Goal: Task Accomplishment & Management: Complete application form

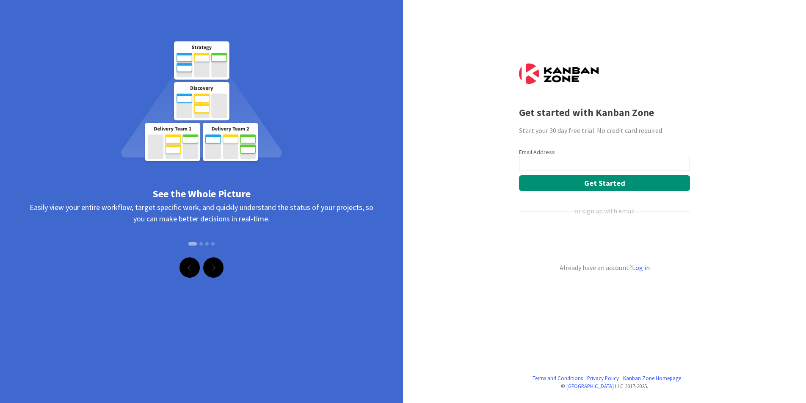
click at [551, 160] on input "email" at bounding box center [604, 163] width 171 height 15
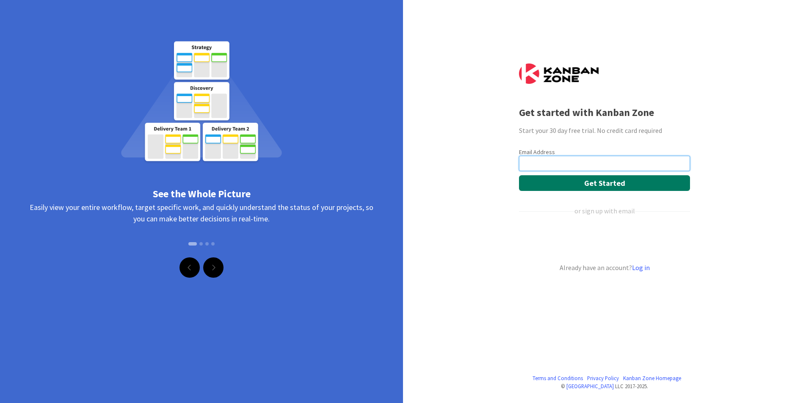
type input "[EMAIL_ADDRESS][PERSON_NAME][DOMAIN_NAME]"
click at [576, 183] on button "Get Started" at bounding box center [604, 183] width 171 height 16
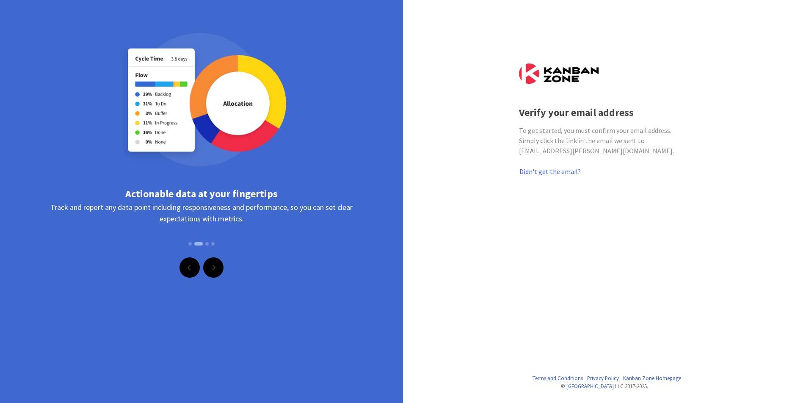
click at [463, 155] on div "Terms and Conditions Privacy Policy Kanban Zone Homepage © Kanban Zone LLC 2017…" at bounding box center [403, 201] width 806 height 403
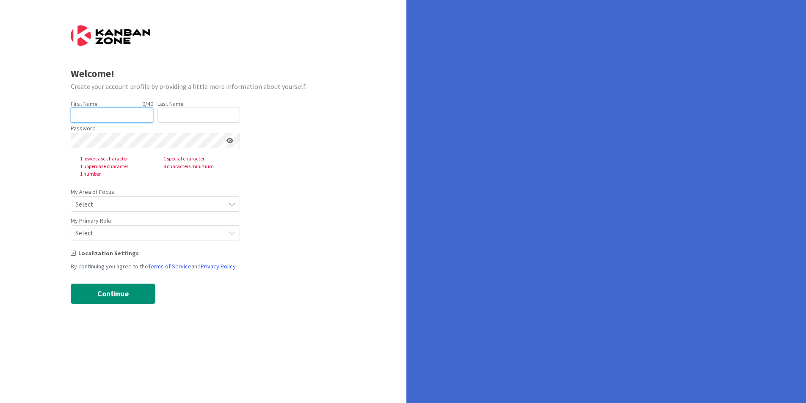
click at [135, 110] on input "text" at bounding box center [112, 115] width 83 height 15
type input "[PERSON_NAME]"
click at [190, 113] on input "text" at bounding box center [199, 115] width 83 height 15
type input "Suppes"
click at [269, 58] on form "Welcome! Create your account profile by providing a little more information abo…" at bounding box center [204, 164] width 266 height 279
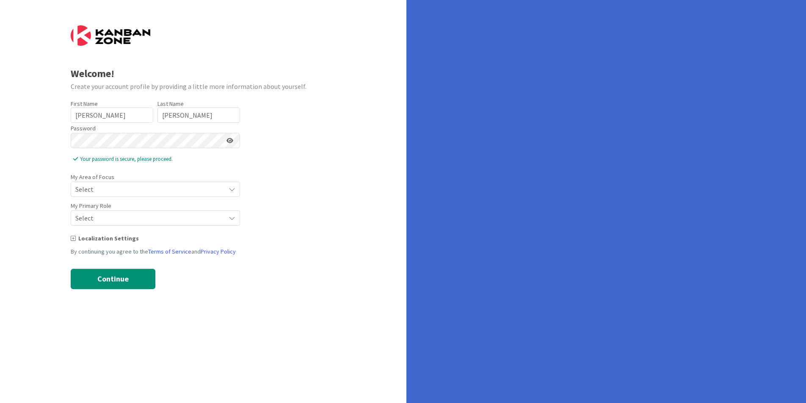
click at [283, 165] on form "Welcome! Create your account profile by providing a little more information abo…" at bounding box center [204, 157] width 266 height 264
click at [155, 183] on div "Select" at bounding box center [155, 189] width 169 height 15
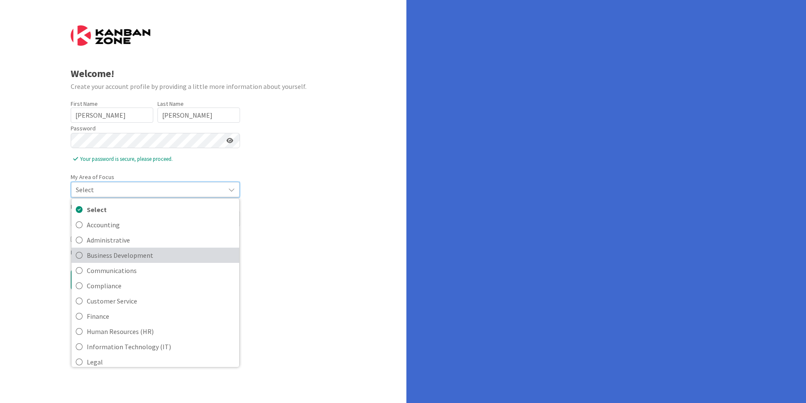
click at [128, 255] on span "Business Development" at bounding box center [161, 255] width 148 height 13
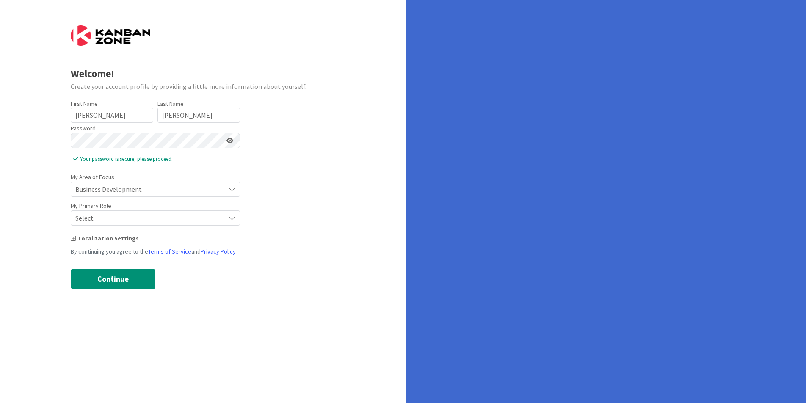
click at [118, 218] on span "Select" at bounding box center [148, 218] width 146 height 12
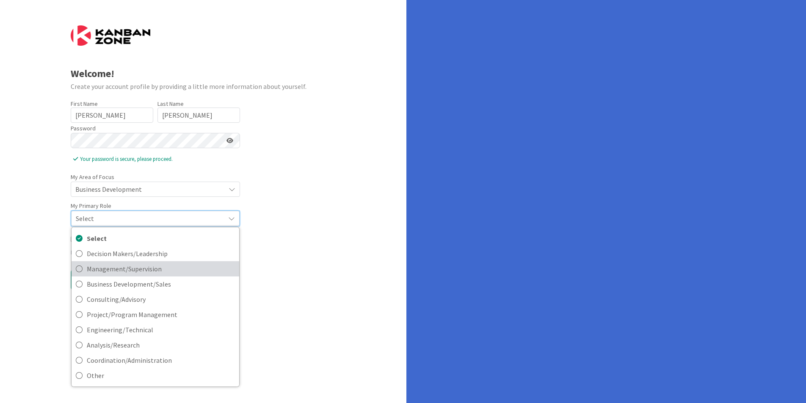
click at [120, 274] on span "Management/Supervision" at bounding box center [161, 269] width 148 height 13
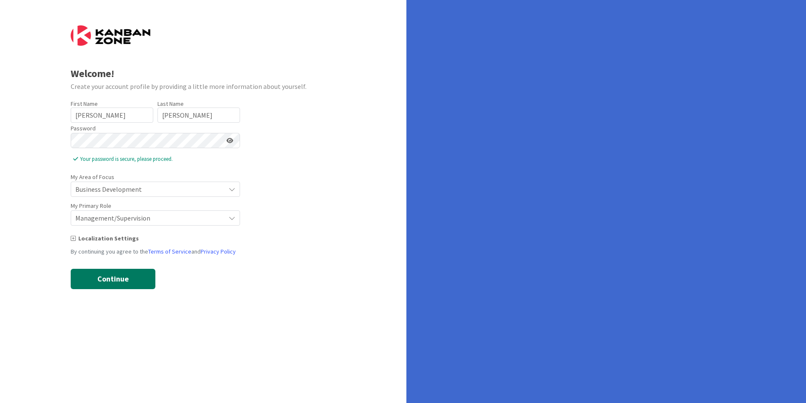
click at [120, 274] on button "Continue" at bounding box center [113, 279] width 85 height 20
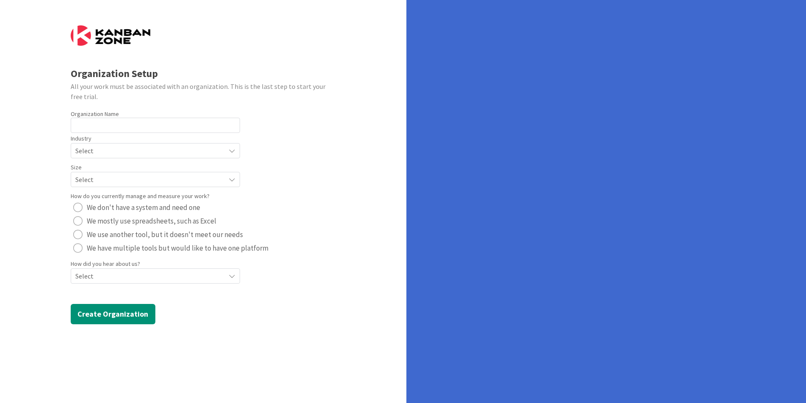
click at [108, 271] on span "Select" at bounding box center [148, 276] width 146 height 12
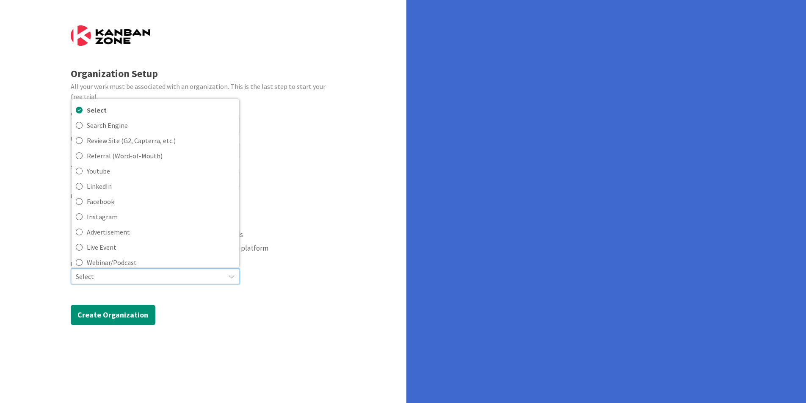
click at [248, 311] on form "Organization Setup All your work must be associated with an organization. This …" at bounding box center [204, 175] width 266 height 300
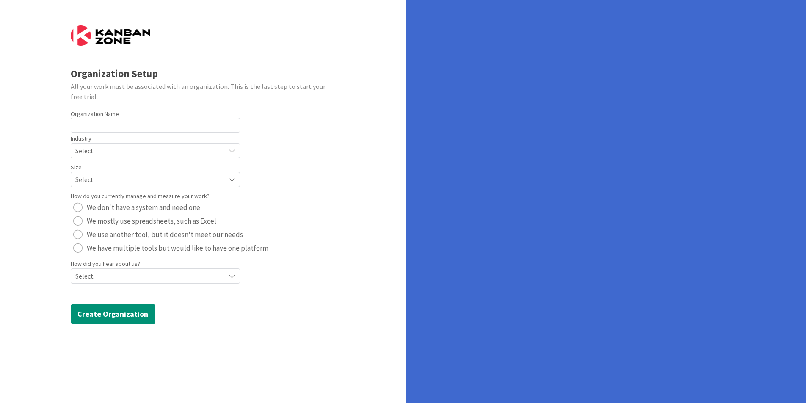
click at [148, 277] on span "Select" at bounding box center [148, 276] width 146 height 12
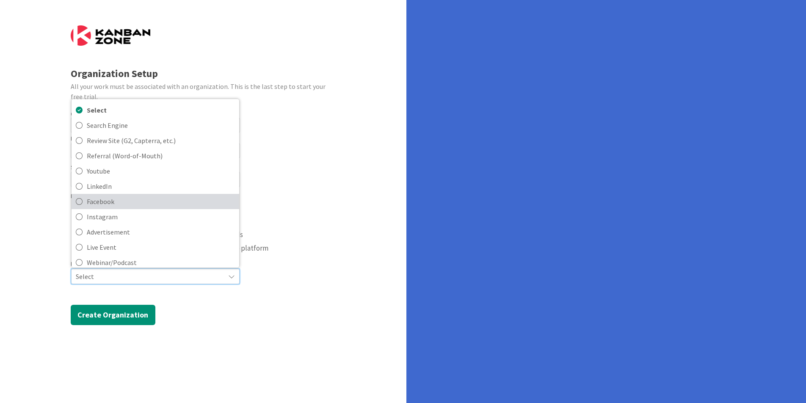
scroll to position [36, 0]
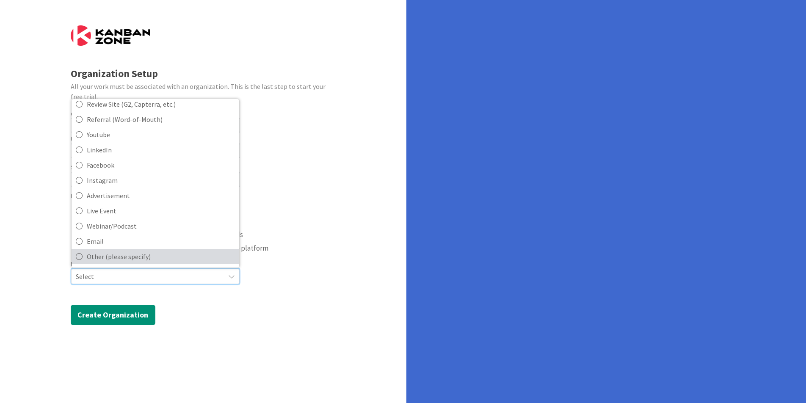
click at [111, 258] on span "Other (please specify)" at bounding box center [161, 256] width 148 height 13
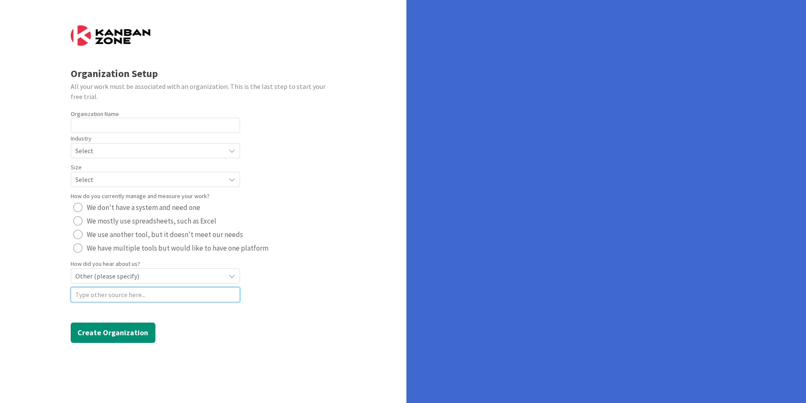
click at [108, 299] on input at bounding box center [155, 294] width 169 height 15
type input "A client is using your tool. Now I'm curious"
click at [140, 127] on input "text" at bounding box center [155, 125] width 169 height 15
type input "Thomas"
click at [120, 152] on span "Select" at bounding box center [148, 151] width 146 height 12
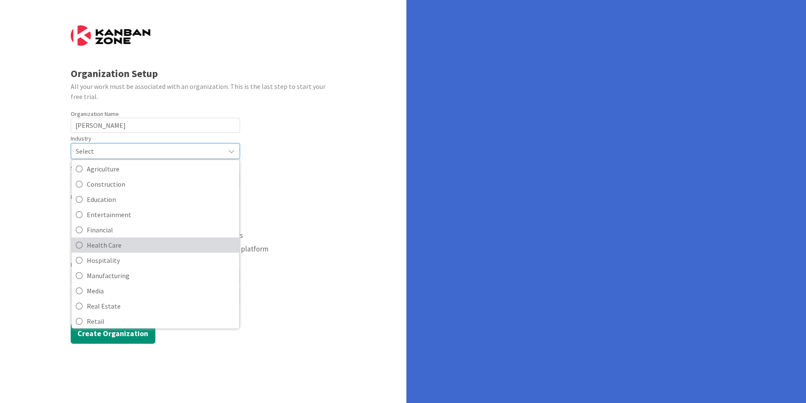
scroll to position [18, 0]
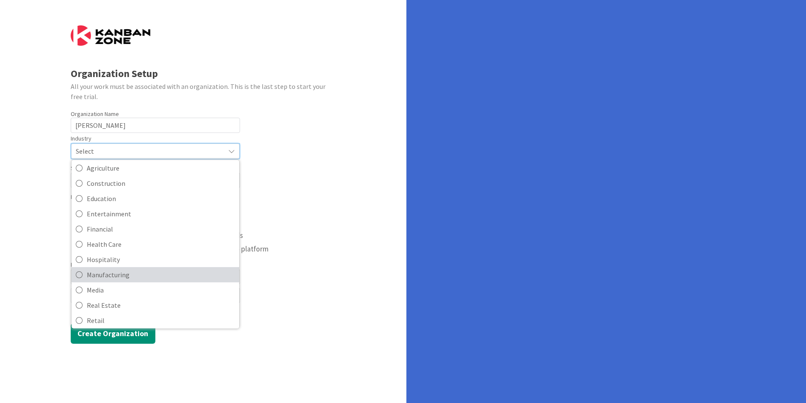
click at [113, 276] on span "Manufacturing" at bounding box center [161, 275] width 148 height 13
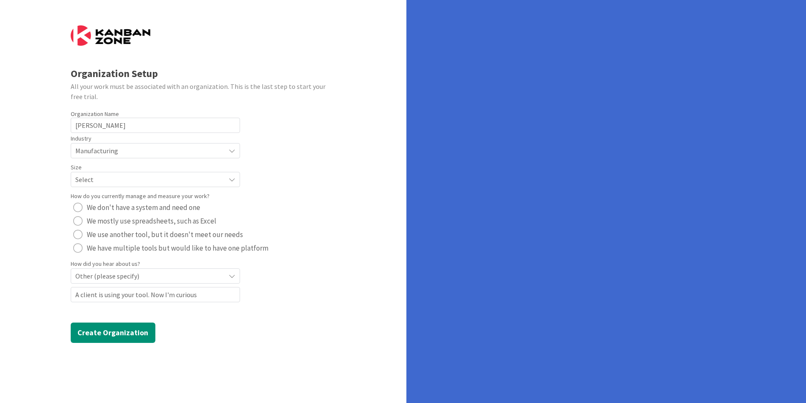
click at [110, 185] on span "Select" at bounding box center [148, 180] width 146 height 12
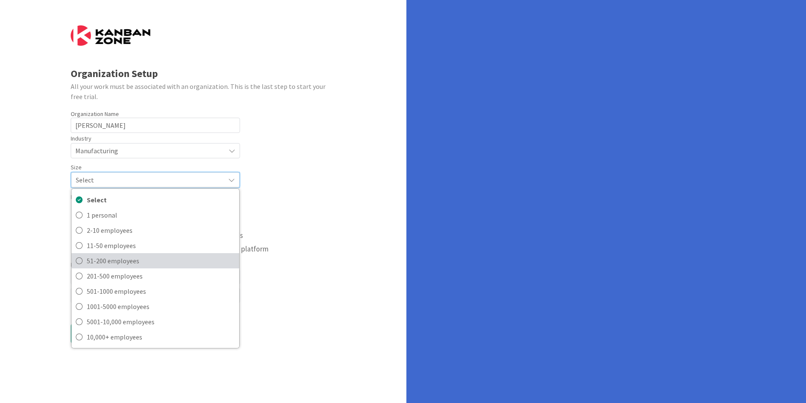
click at [119, 260] on span "51-200 employees" at bounding box center [161, 261] width 148 height 13
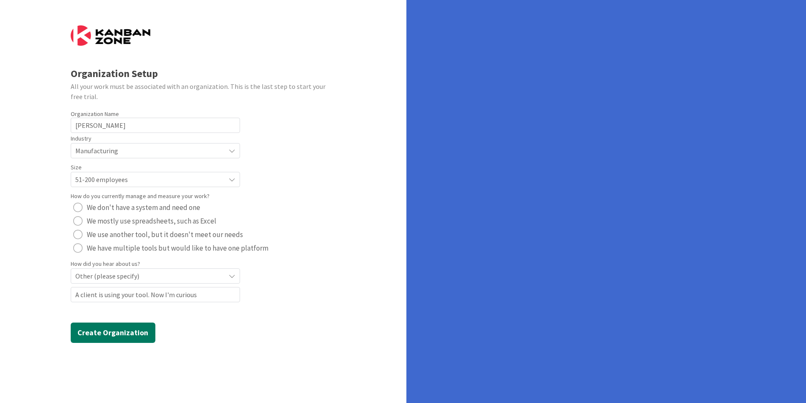
click at [105, 334] on button "Create Organization" at bounding box center [113, 333] width 85 height 20
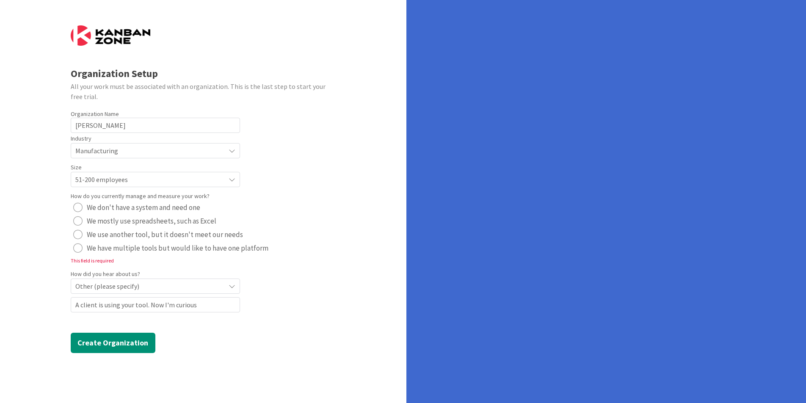
click at [78, 218] on div "radio" at bounding box center [77, 220] width 9 height 9
click at [83, 206] on button "We don't have a system and need one" at bounding box center [137, 208] width 132 height 14
click at [105, 341] on button "Create Organization" at bounding box center [113, 343] width 85 height 20
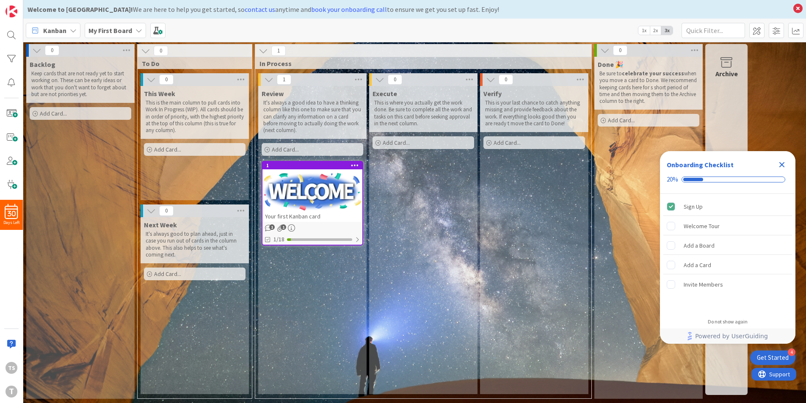
click at [782, 164] on icon "Close Checklist" at bounding box center [783, 165] width 6 height 6
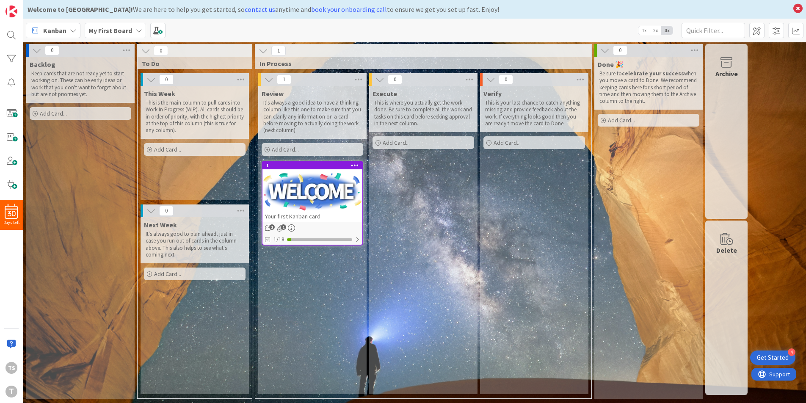
click at [656, 31] on span "2x" at bounding box center [655, 30] width 11 height 8
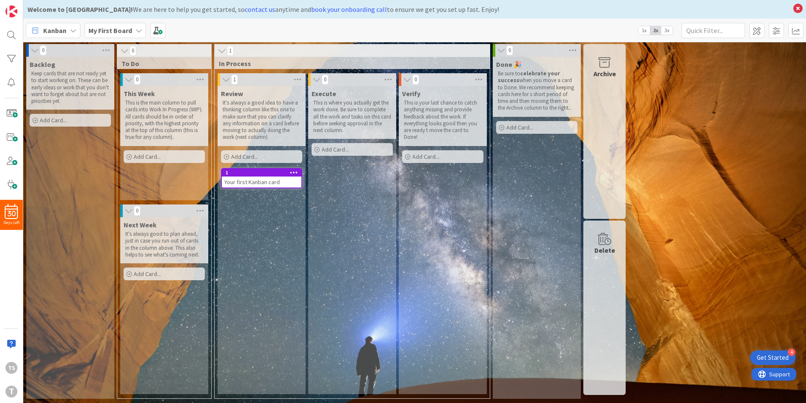
click at [644, 32] on span "1x" at bounding box center [644, 30] width 11 height 8
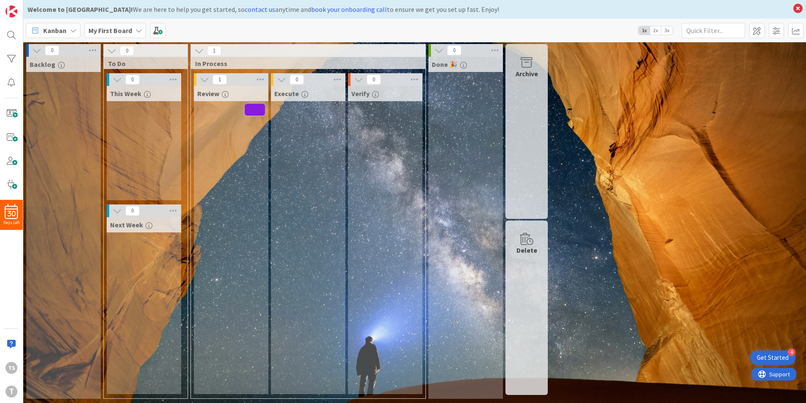
click at [670, 32] on span "3x" at bounding box center [667, 30] width 11 height 8
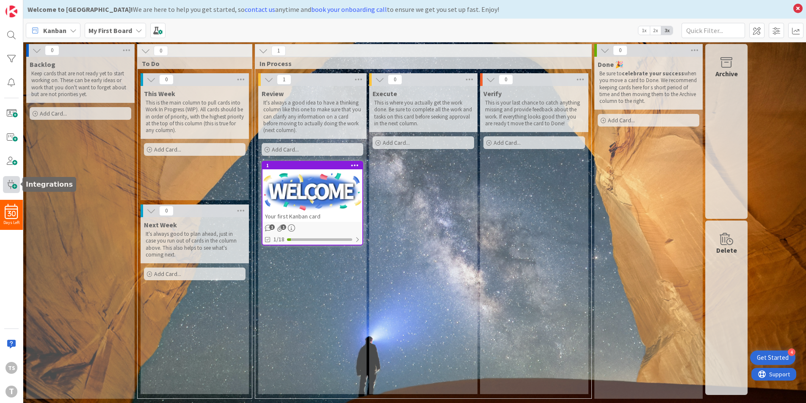
click at [17, 183] on span at bounding box center [11, 184] width 17 height 17
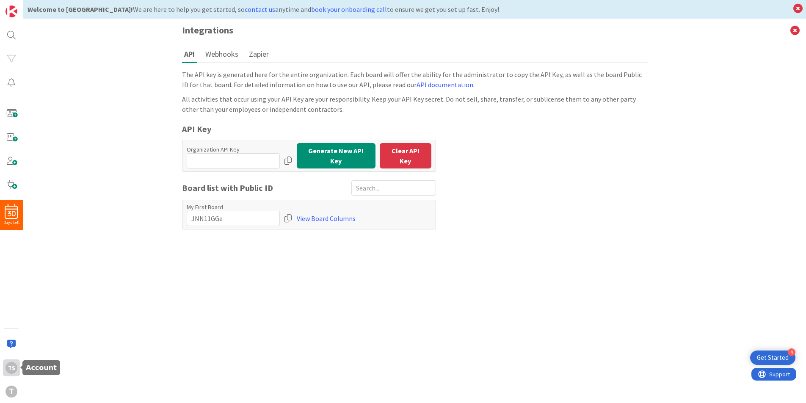
click at [10, 366] on div "TS" at bounding box center [12, 368] width 12 height 12
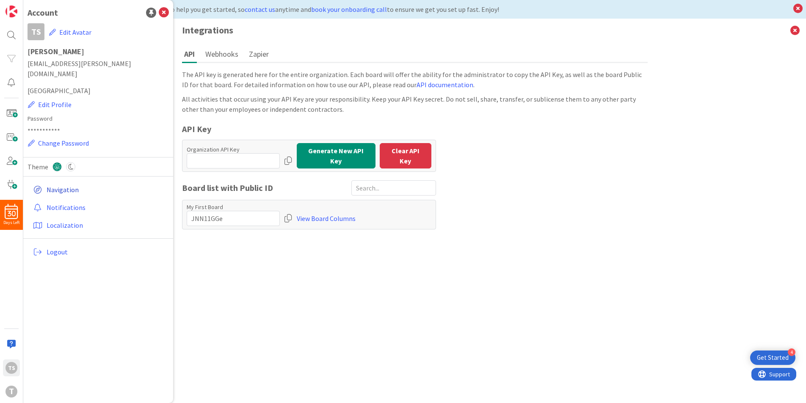
click at [64, 182] on link "Navigation" at bounding box center [99, 189] width 139 height 15
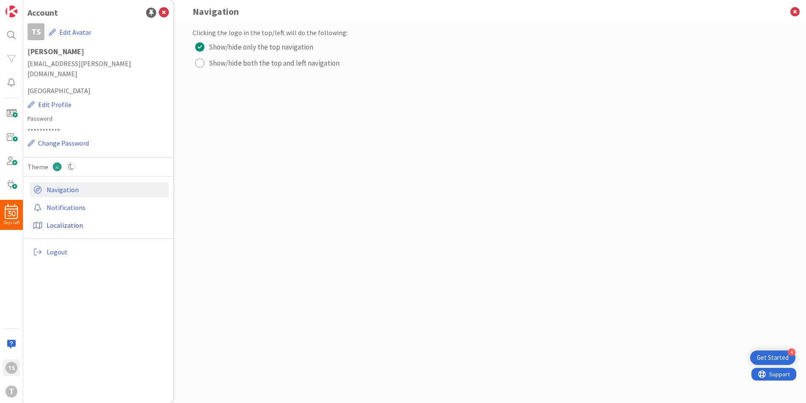
click at [58, 218] on link "Localization" at bounding box center [99, 225] width 139 height 15
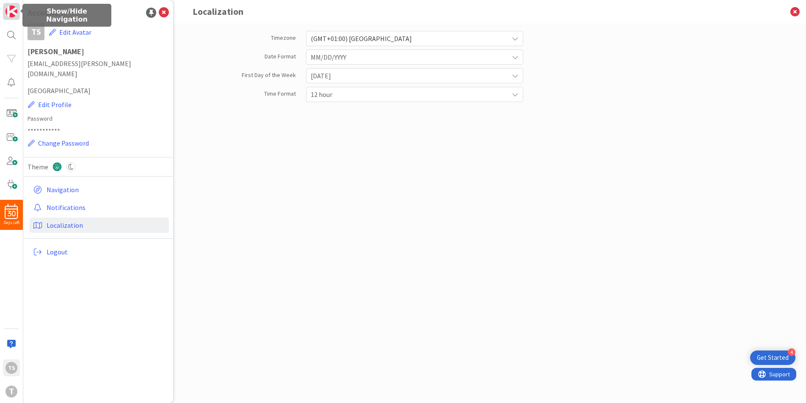
click at [15, 12] on img at bounding box center [12, 12] width 12 height 12
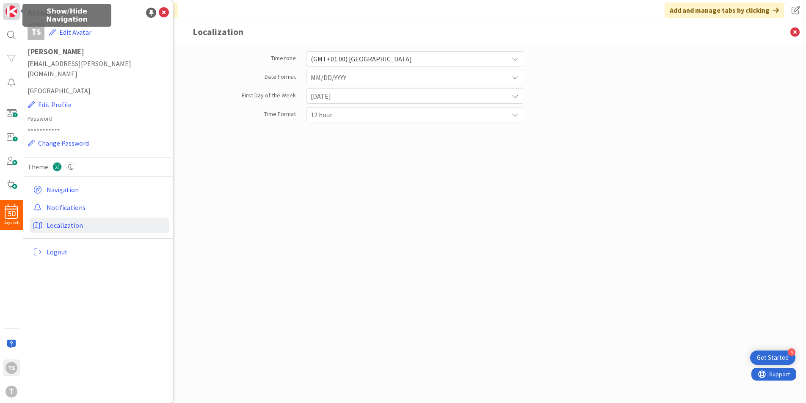
click at [15, 11] on img at bounding box center [12, 12] width 12 height 12
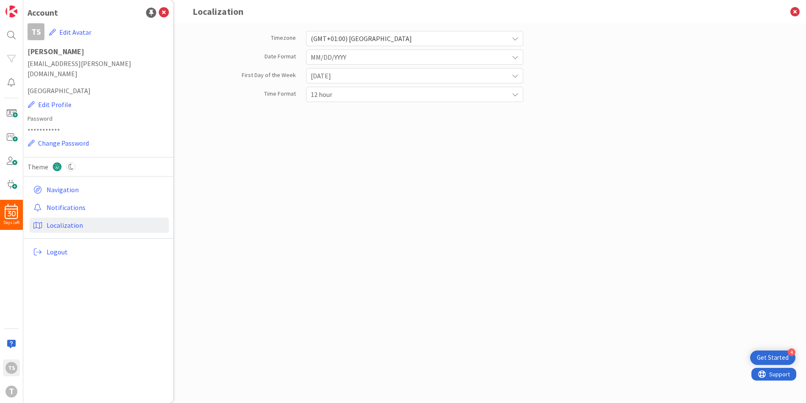
click at [50, 12] on div "Account" at bounding box center [43, 12] width 30 height 13
click at [161, 11] on icon at bounding box center [164, 13] width 10 height 10
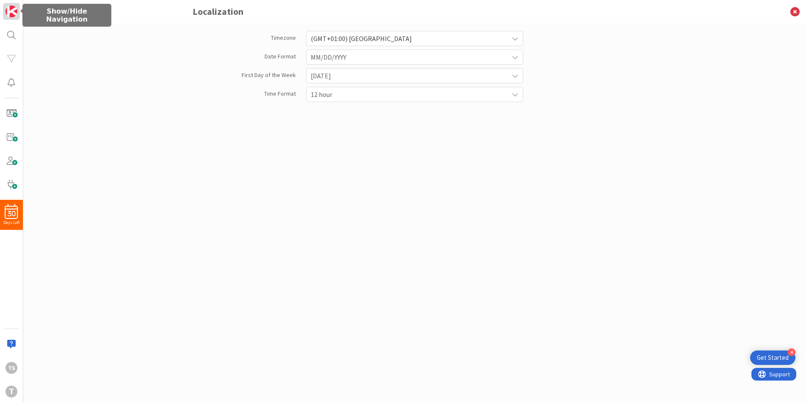
click at [14, 13] on img at bounding box center [12, 12] width 12 height 12
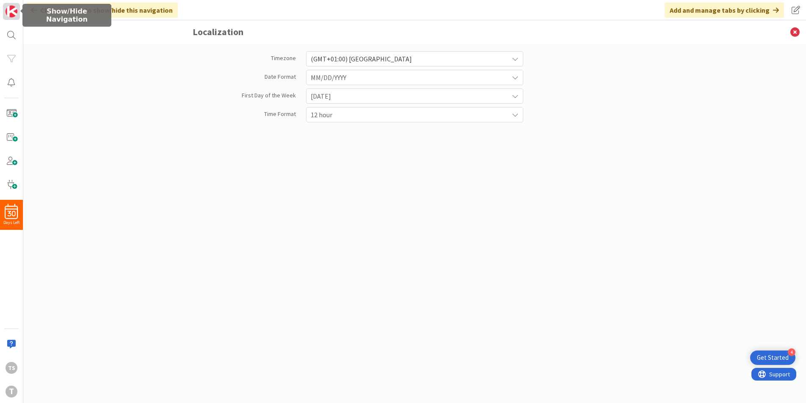
click at [14, 13] on img at bounding box center [12, 12] width 12 height 12
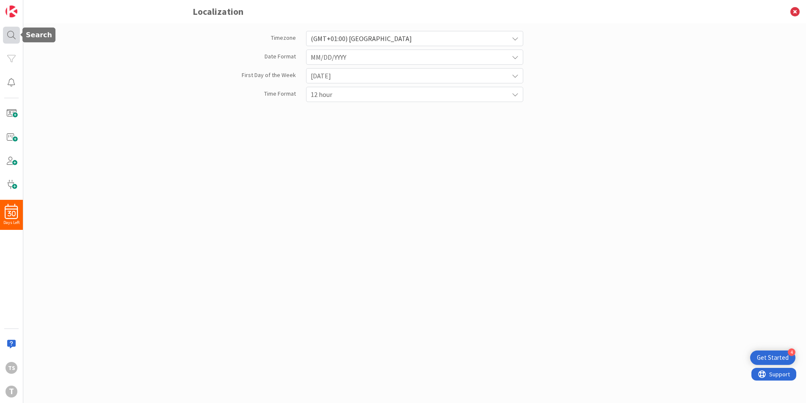
click at [10, 35] on div at bounding box center [11, 35] width 17 height 17
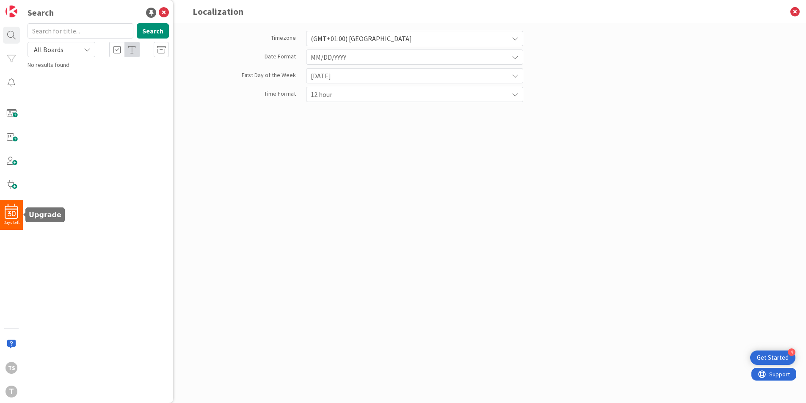
click at [9, 213] on span "30" at bounding box center [12, 214] width 8 height 6
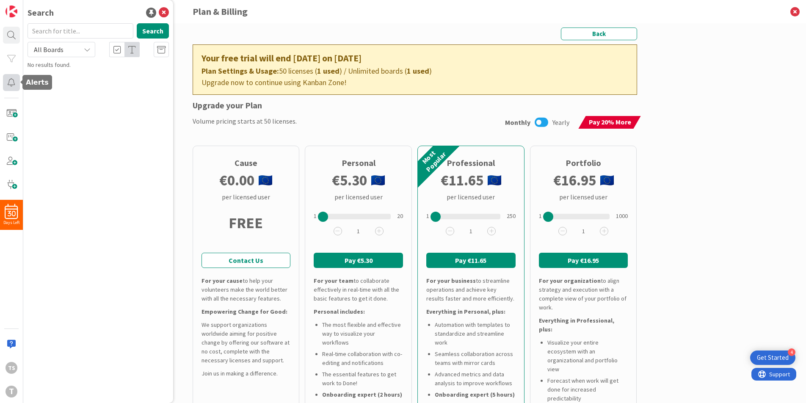
click at [11, 82] on div at bounding box center [11, 82] width 17 height 17
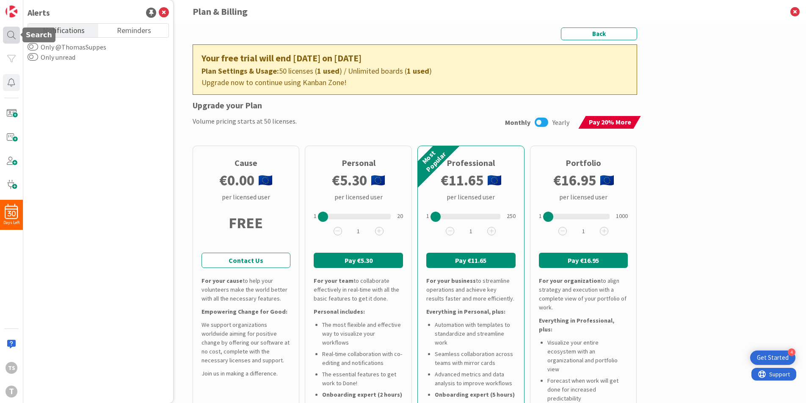
click at [13, 34] on div at bounding box center [11, 35] width 17 height 17
click at [12, 34] on div at bounding box center [11, 35] width 17 height 17
click at [13, 20] on div "30 Days Left TS T" at bounding box center [11, 201] width 23 height 403
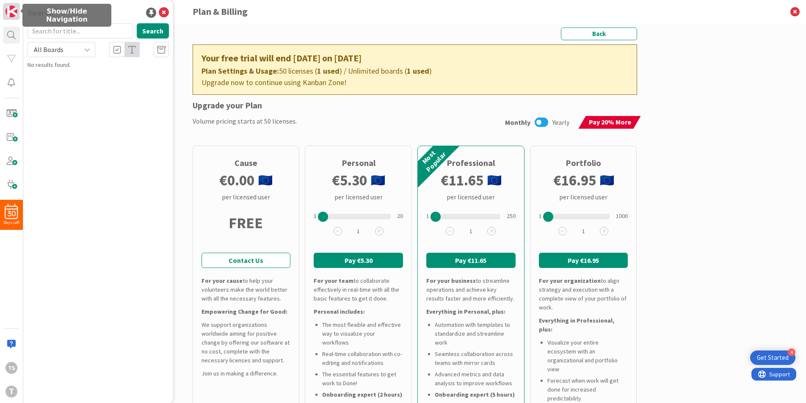
click at [13, 12] on img at bounding box center [12, 12] width 12 height 12
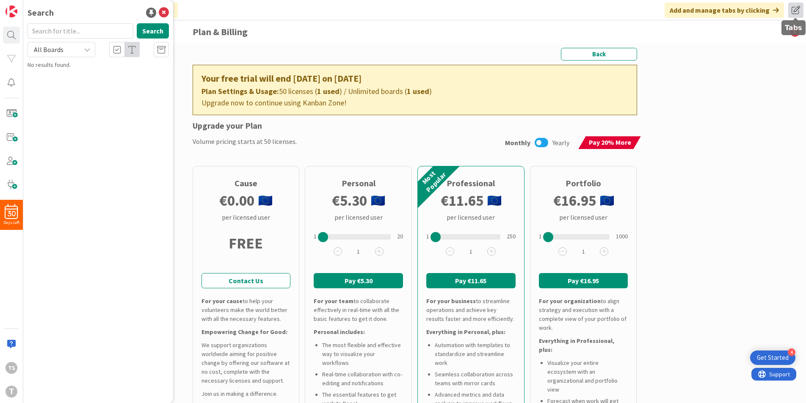
click at [798, 11] on span at bounding box center [796, 10] width 15 height 15
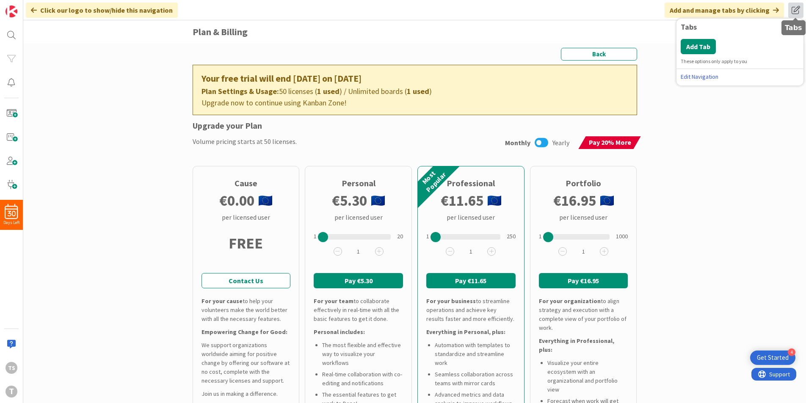
click at [798, 11] on span at bounding box center [796, 10] width 15 height 15
click at [796, 27] on icon at bounding box center [795, 31] width 22 height 23
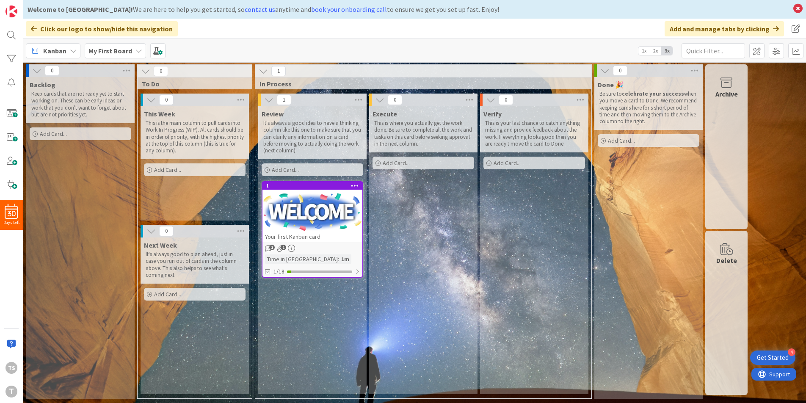
click at [55, 136] on span "Add Card..." at bounding box center [53, 134] width 27 height 8
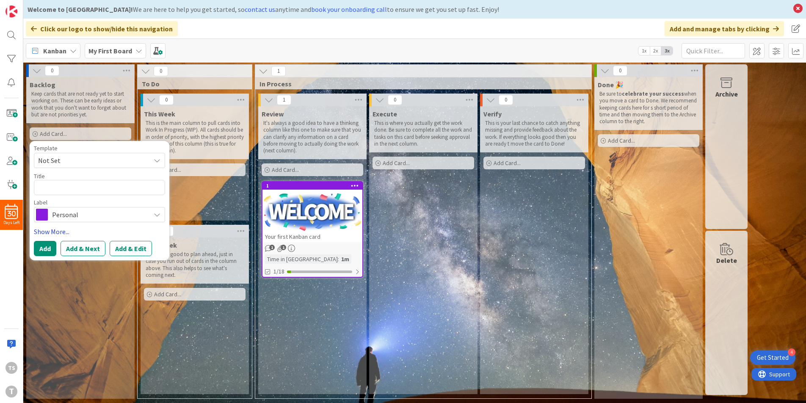
click at [143, 234] on link "Show More..." at bounding box center [99, 232] width 131 height 10
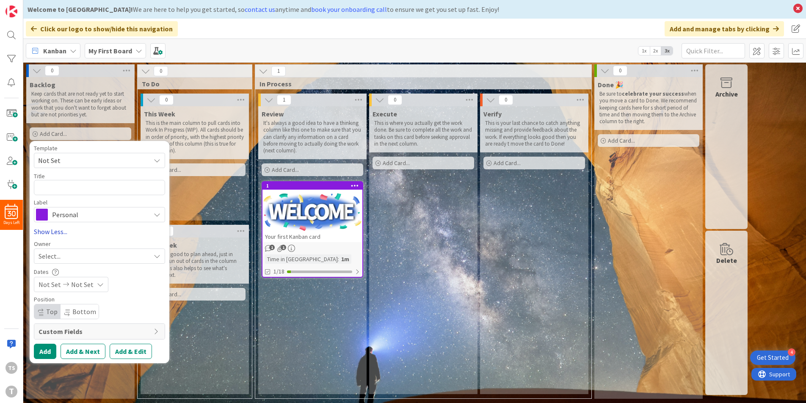
click at [53, 230] on link "Show Less..." at bounding box center [99, 232] width 131 height 10
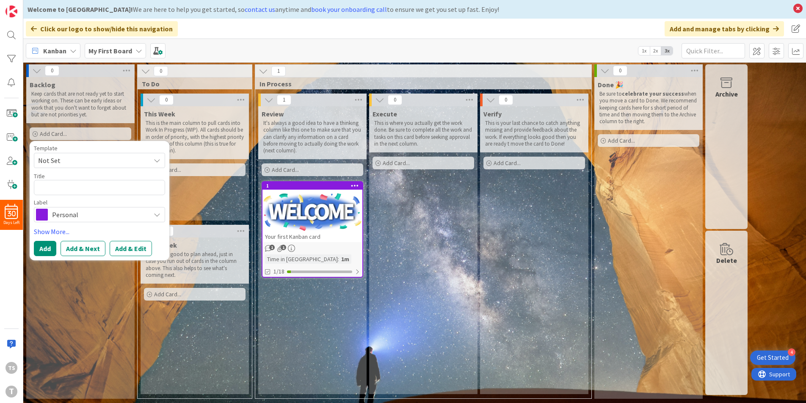
click at [46, 284] on div "Backlog Keep cards that are not ready yet to start working on. These can be ear…" at bounding box center [80, 238] width 108 height 322
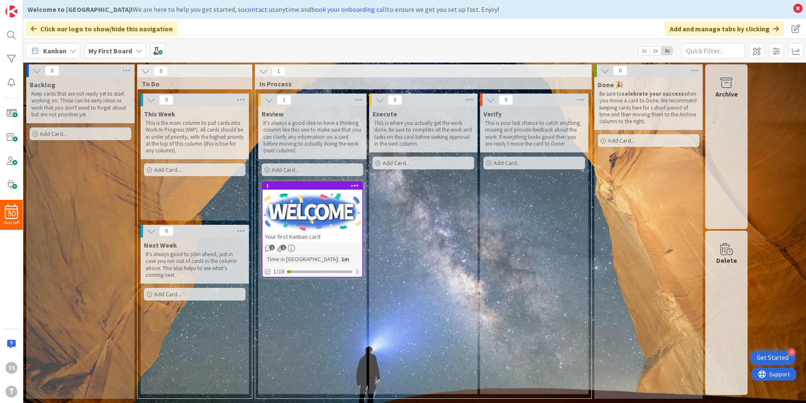
click at [65, 97] on p "Keep cards that are not ready yet to start working on. These can be early ideas…" at bounding box center [80, 105] width 98 height 28
click at [129, 69] on icon at bounding box center [126, 70] width 11 height 13
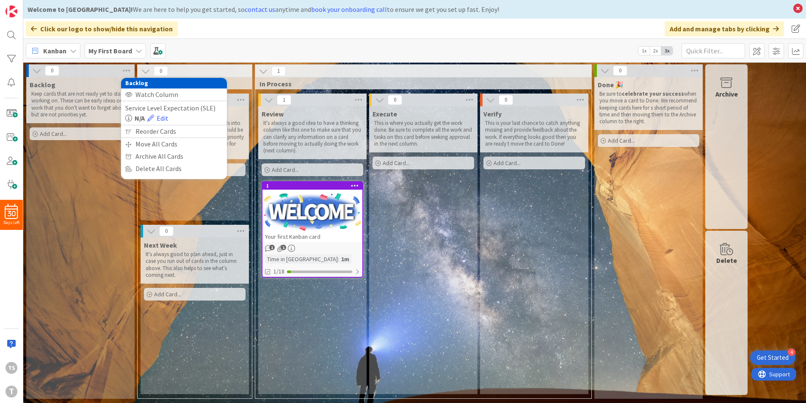
click at [70, 171] on div "Backlog Keep cards that are not ready yet to start working on. These can be ear…" at bounding box center [80, 238] width 108 height 322
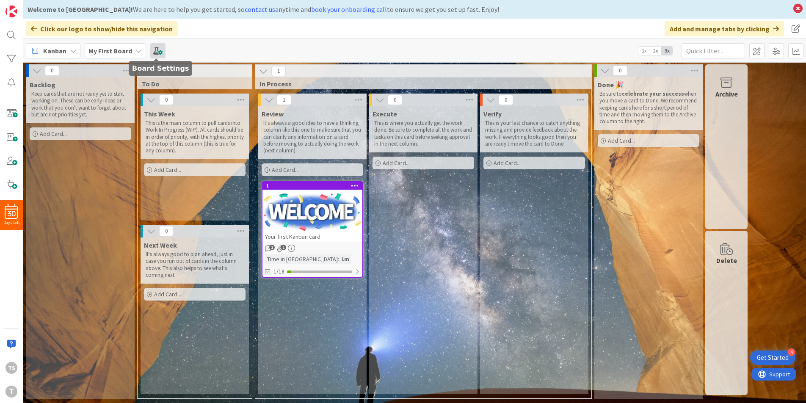
click at [157, 52] on span at bounding box center [157, 50] width 15 height 15
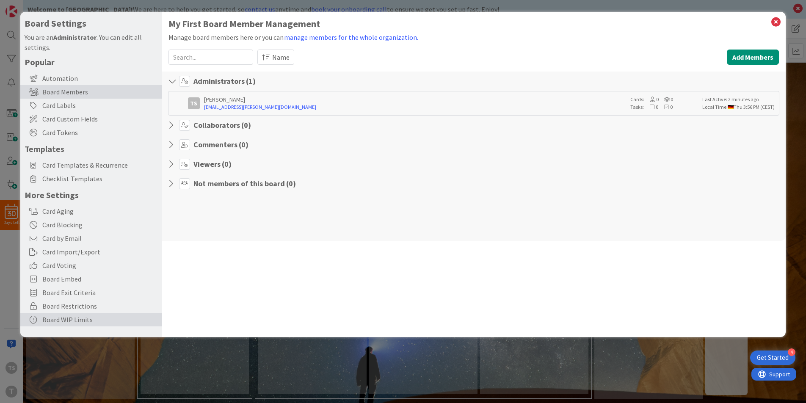
click at [70, 317] on div "Board WIP Limits" at bounding box center [90, 320] width 141 height 14
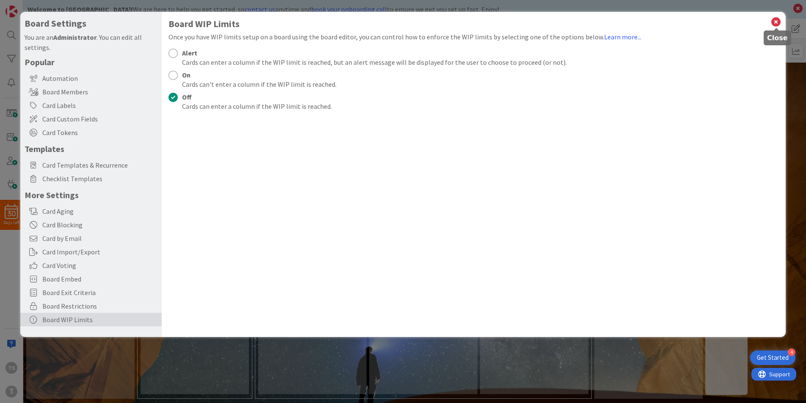
click at [774, 23] on icon at bounding box center [776, 22] width 11 height 12
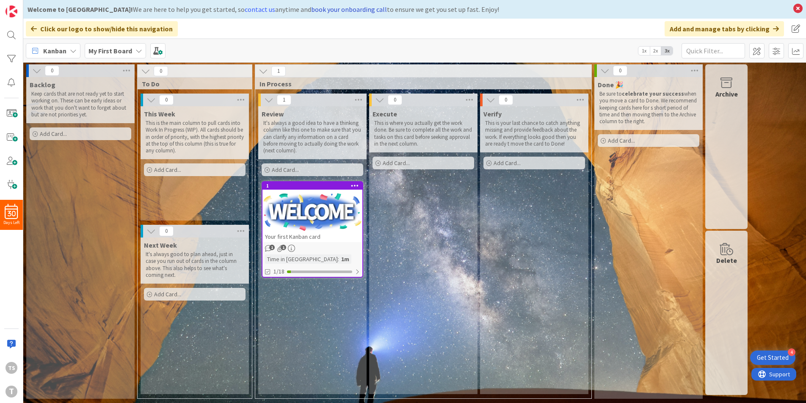
click at [319, 10] on link "book your onboarding call" at bounding box center [349, 9] width 76 height 8
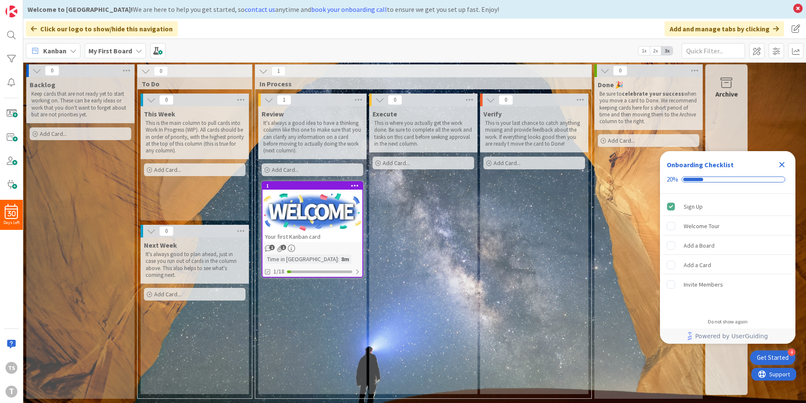
click at [781, 164] on icon "Close Checklist" at bounding box center [783, 165] width 6 height 6
click at [781, 164] on div "0 Backlog Keep cards that are not ready yet to start working on. These can be e…" at bounding box center [415, 233] width 780 height 339
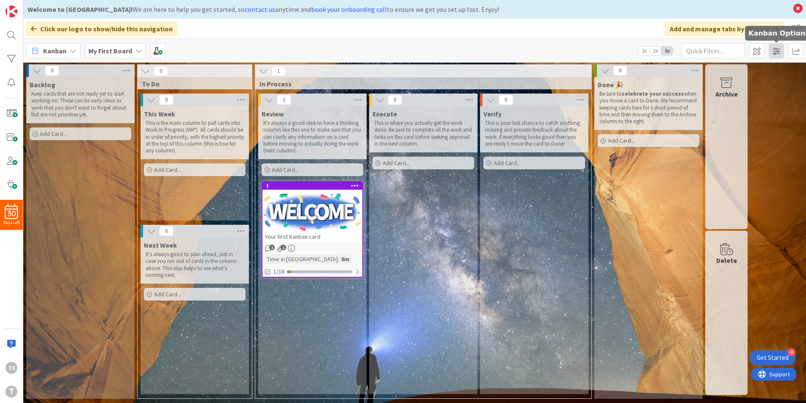
click at [778, 49] on span at bounding box center [776, 50] width 15 height 15
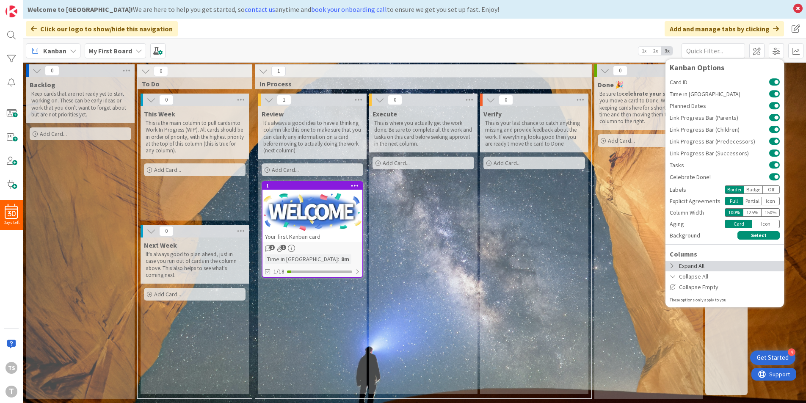
click at [671, 265] on icon at bounding box center [673, 266] width 7 height 6
click at [674, 266] on icon at bounding box center [673, 266] width 7 height 6
drag, startPoint x: 620, startPoint y: 8, endPoint x: 730, endPoint y: 52, distance: 118.8
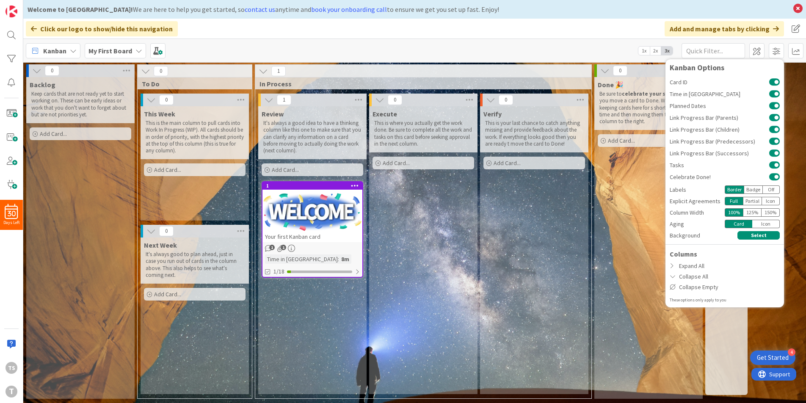
click at [621, 8] on div "Welcome to [GEOGRAPHIC_DATA]! We are here to help you get started, so contact u…" at bounding box center [409, 9] width 762 height 10
